Goal: Find specific page/section: Find specific page/section

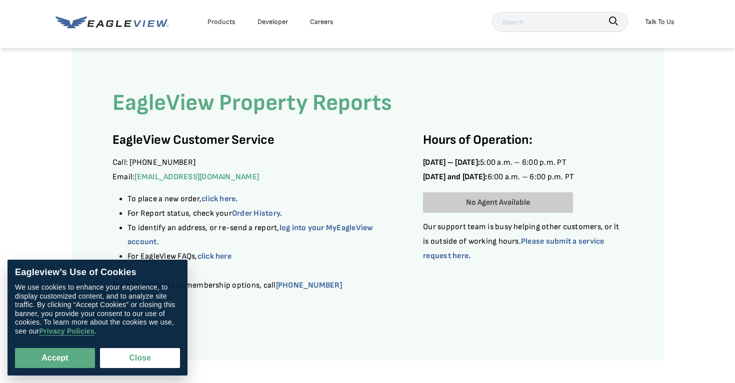
click at [117, 20] on icon at bounding box center [119, 23] width 6 height 6
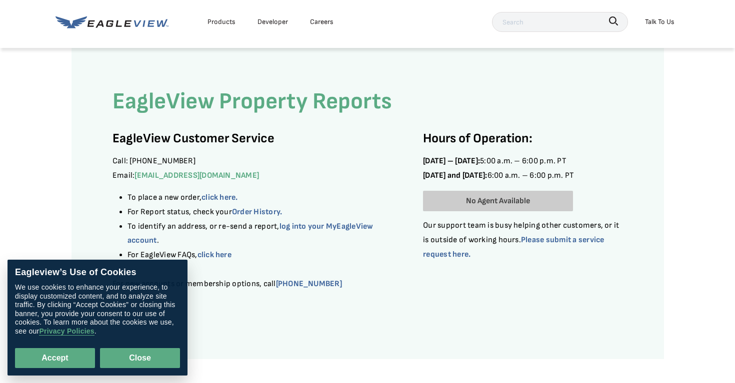
click at [140, 362] on button "Close" at bounding box center [140, 358] width 80 height 20
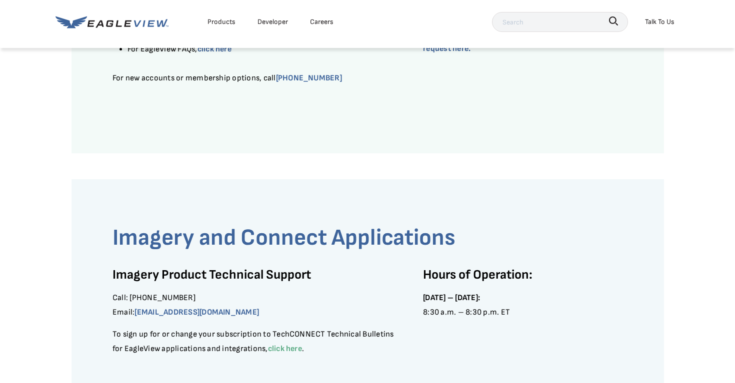
scroll to position [0, 0]
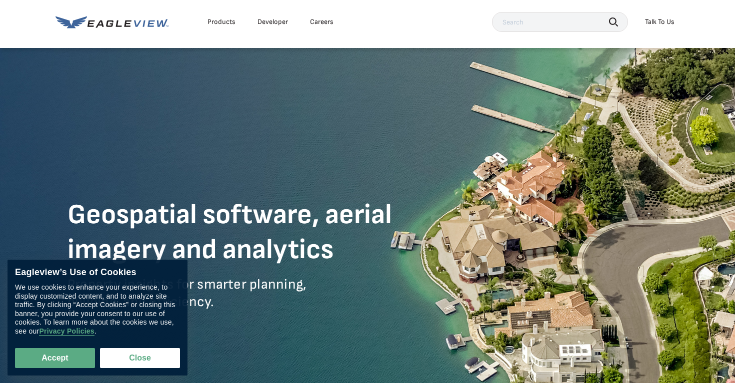
click at [215, 24] on div "Products" at bounding box center [221, 21] width 28 height 9
click at [74, 364] on button "Accept" at bounding box center [55, 358] width 80 height 20
checkbox input "true"
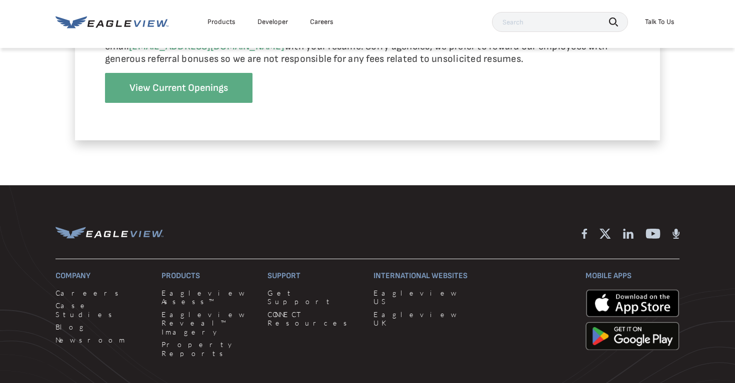
scroll to position [2544, 0]
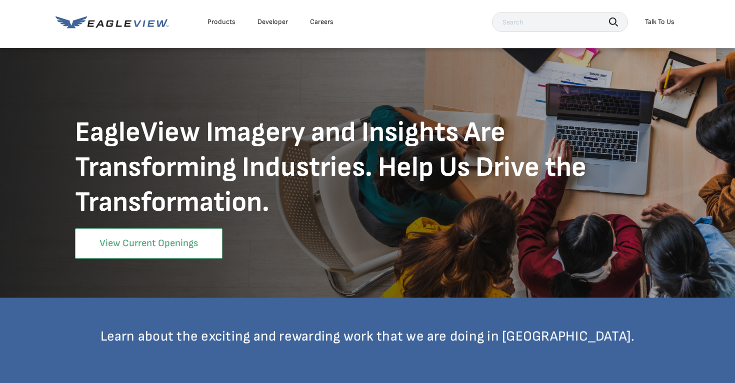
click at [190, 245] on link "View Current Openings" at bounding box center [148, 243] width 147 height 30
